Goal: Navigation & Orientation: Understand site structure

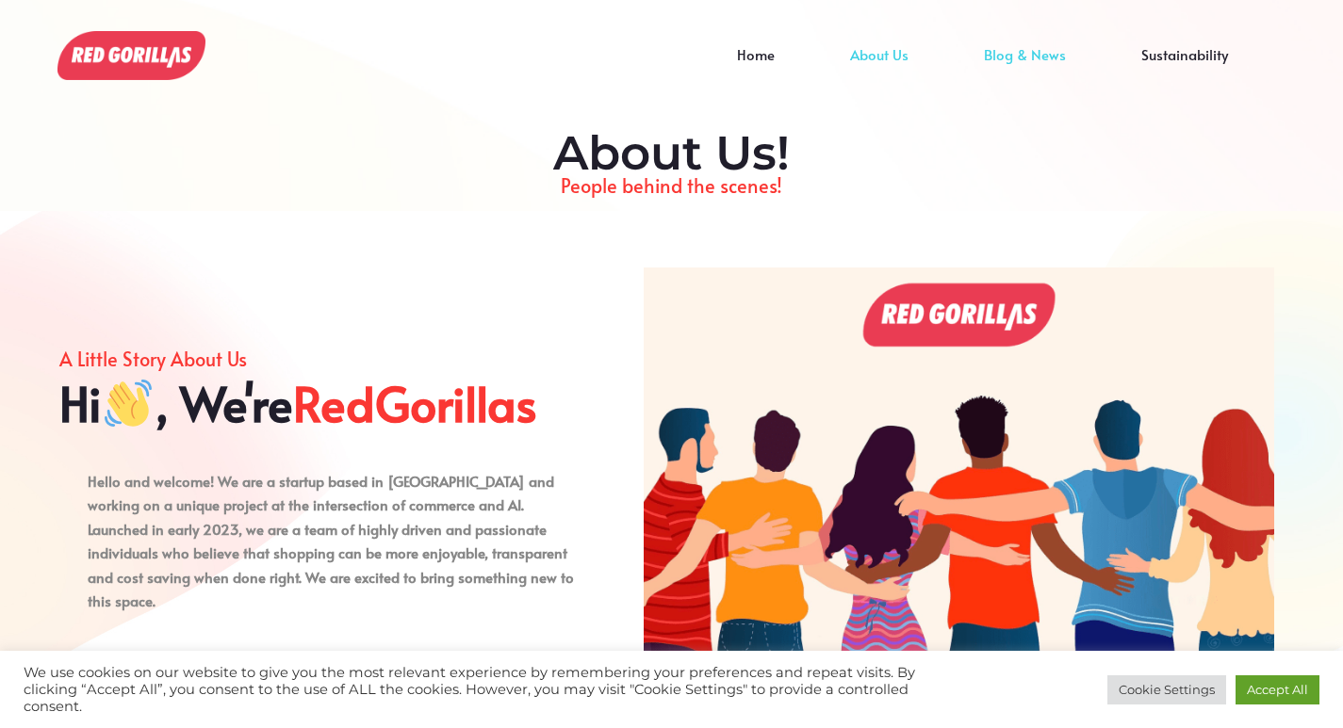
click at [1018, 56] on link "Blog & News" at bounding box center [1024, 69] width 157 height 28
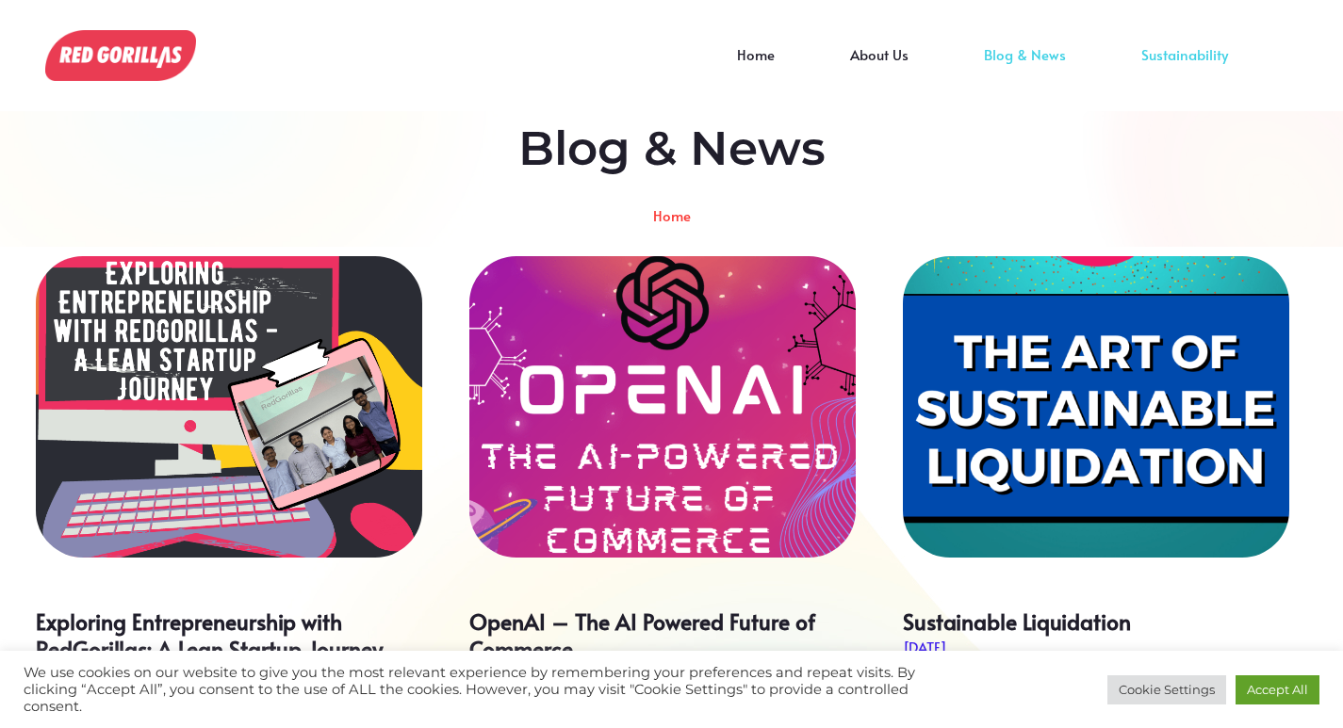
click at [1170, 55] on link "Sustainability" at bounding box center [1184, 69] width 162 height 28
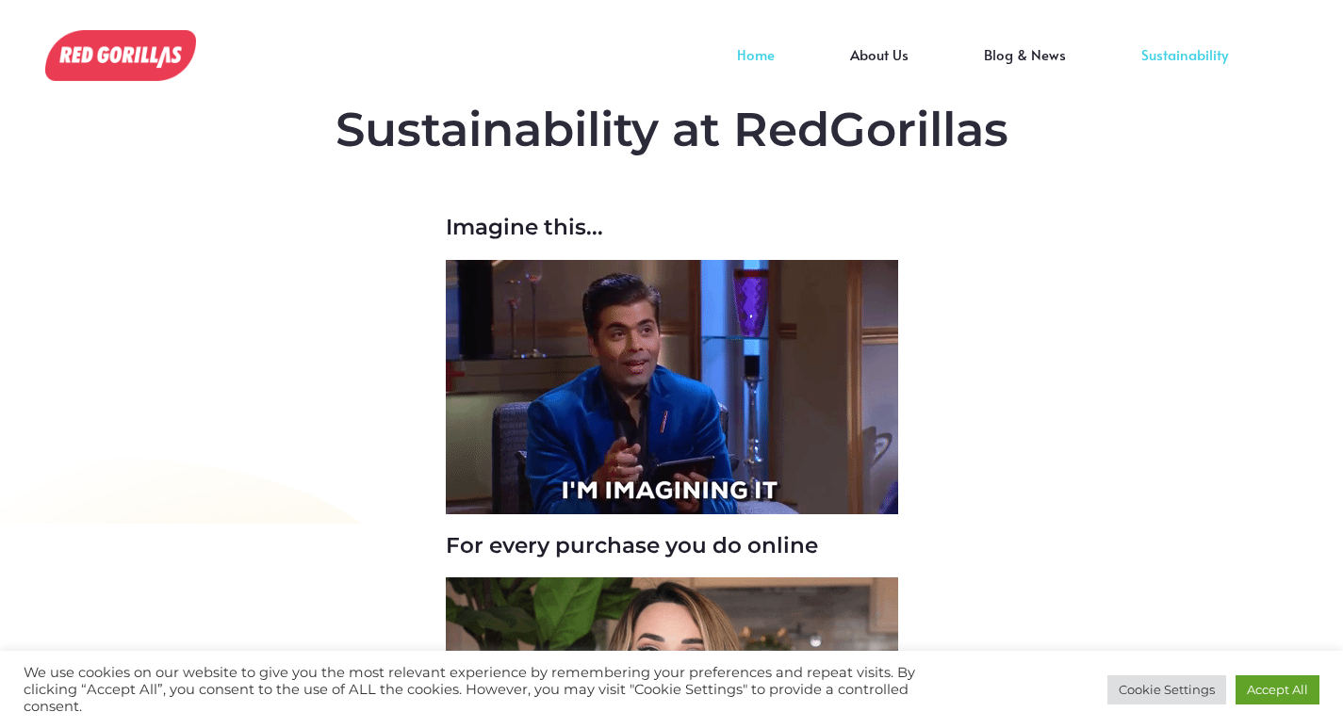
click at [765, 55] on link "Home" at bounding box center [755, 69] width 113 height 28
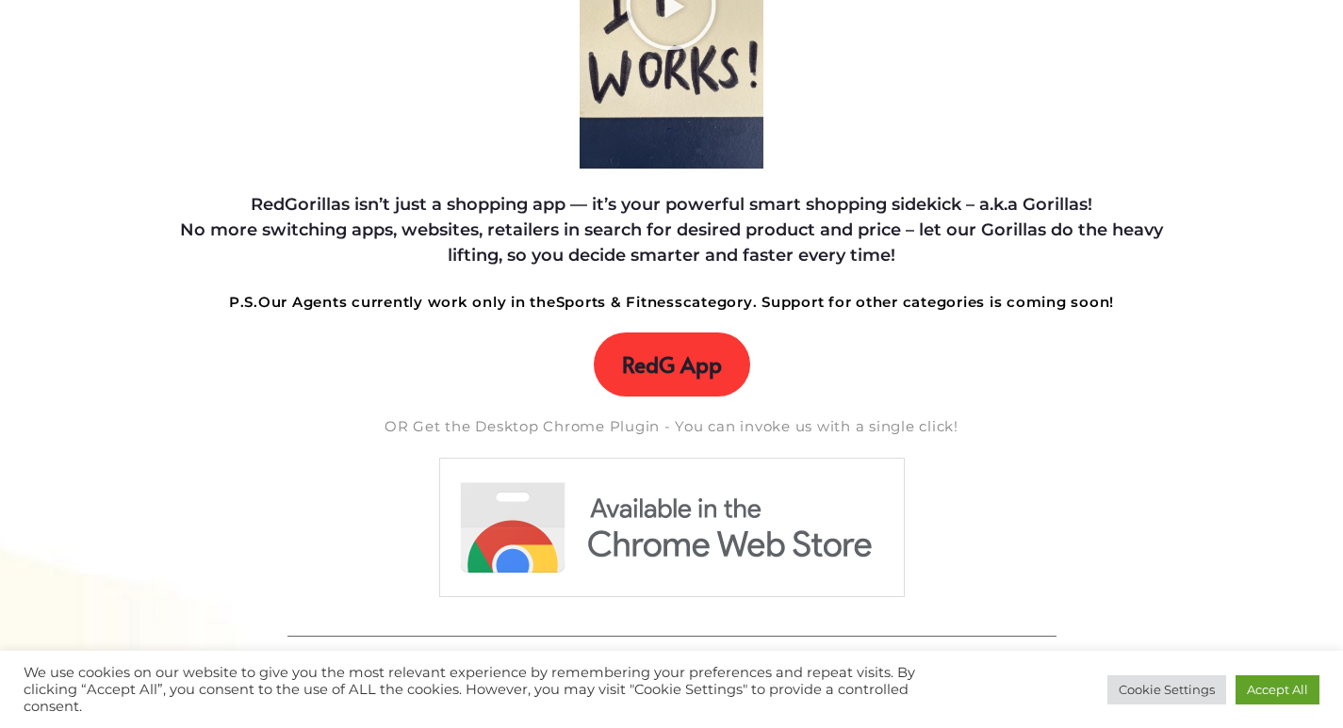
scroll to position [471, 0]
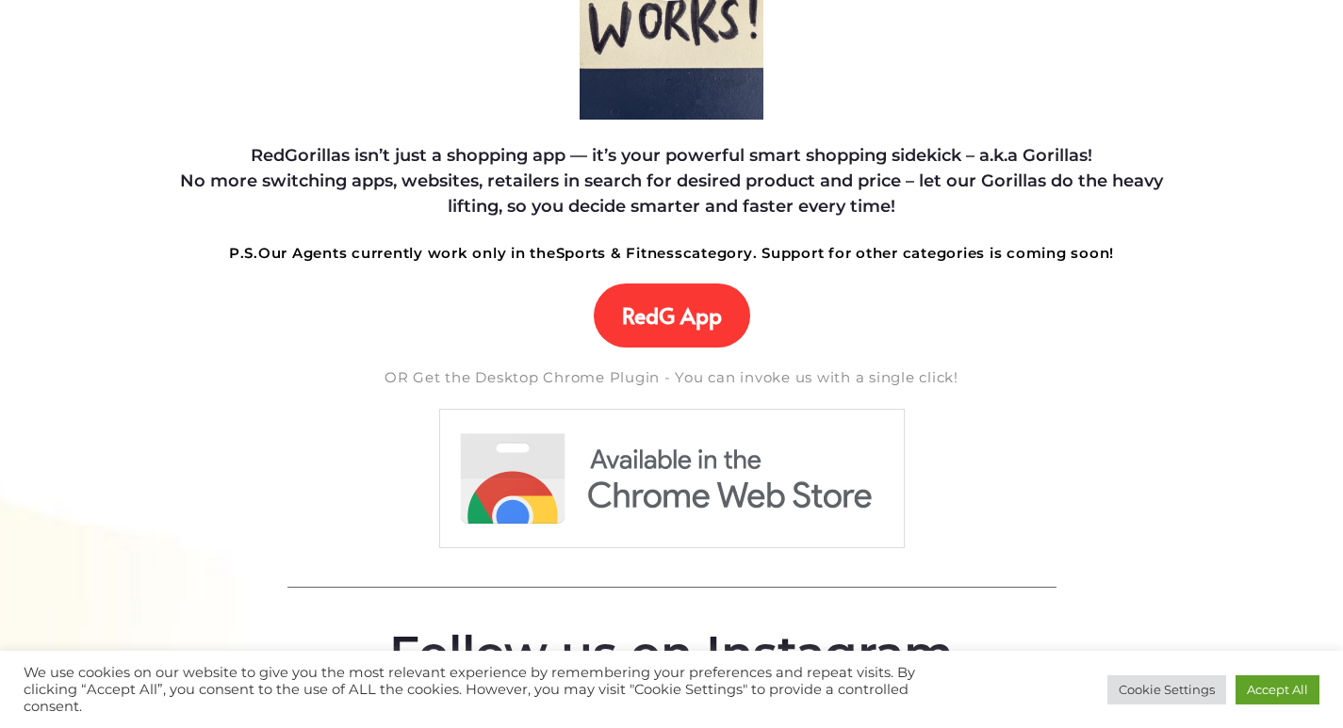
click at [650, 491] on img at bounding box center [671, 478] width 467 height 141
